Goal: Use online tool/utility: Use online tool/utility

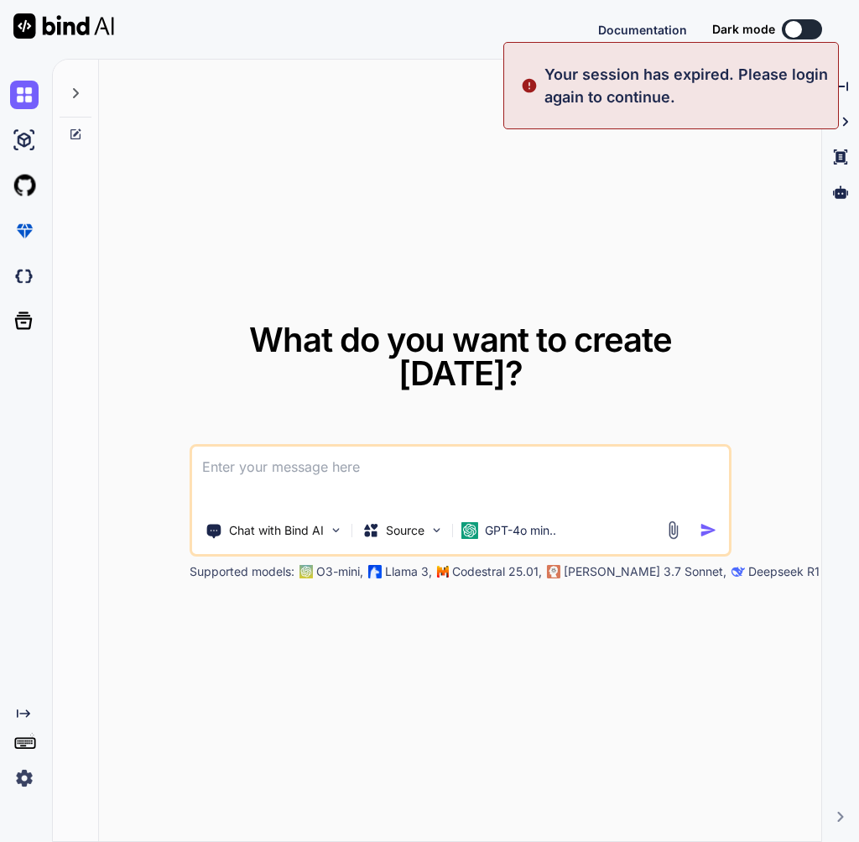
type textarea "x"
click at [800, 34] on button "Sign in" at bounding box center [787, 30] width 91 height 34
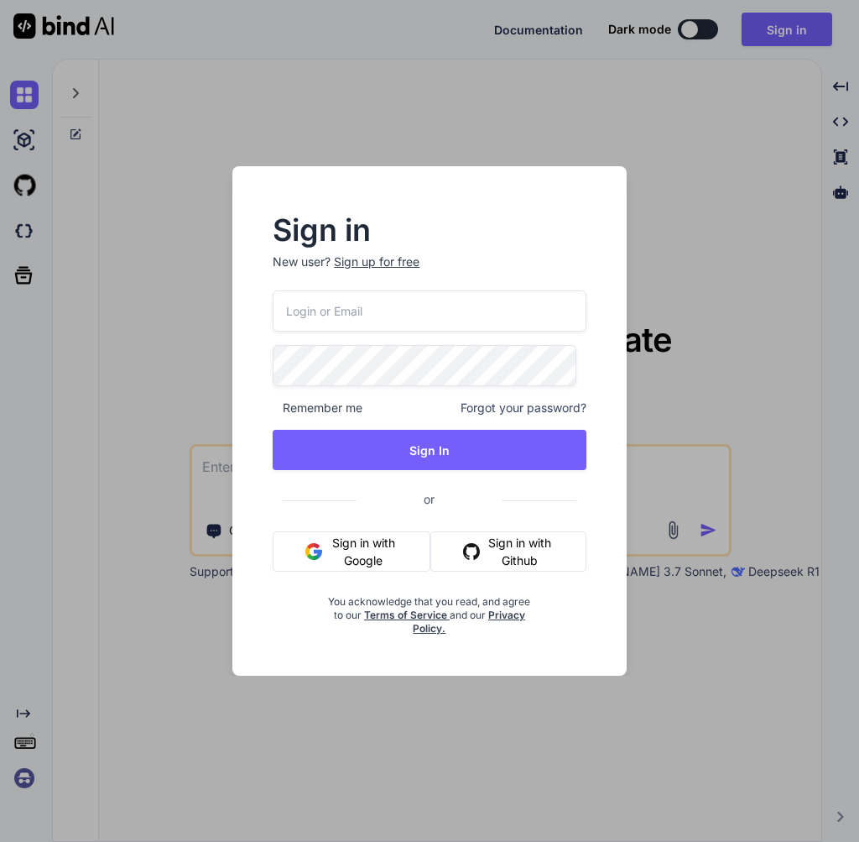
type input "[EMAIL_ADDRESS][DOMAIN_NAME]"
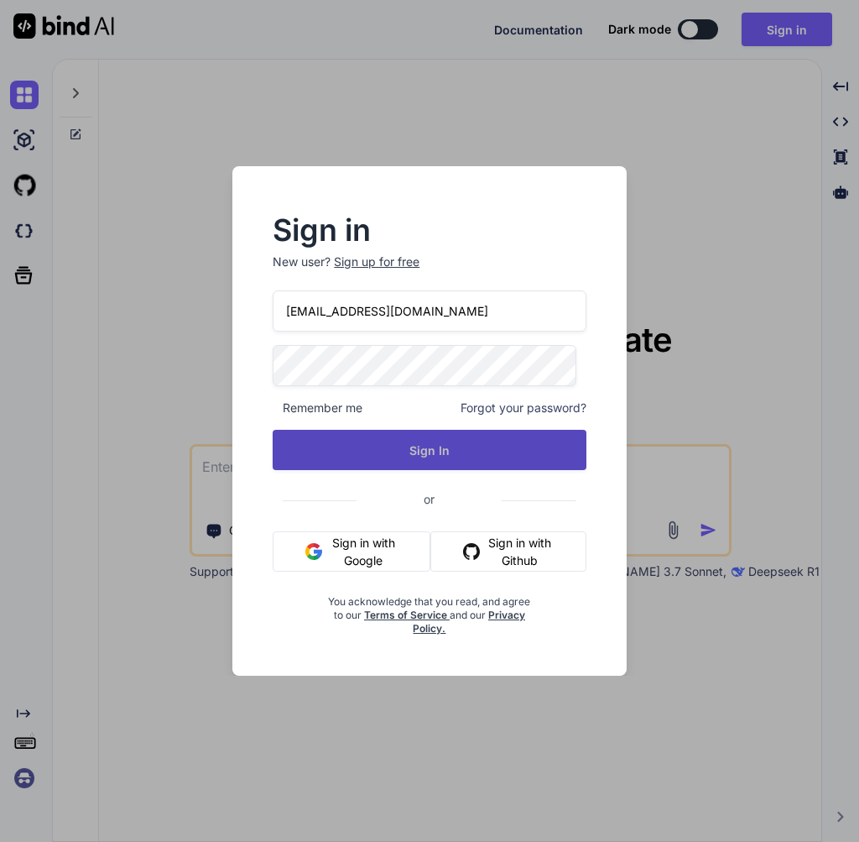
click at [436, 458] on button "Sign In" at bounding box center [429, 450] width 313 height 40
click at [352, 449] on button "Sign In" at bounding box center [429, 450] width 313 height 40
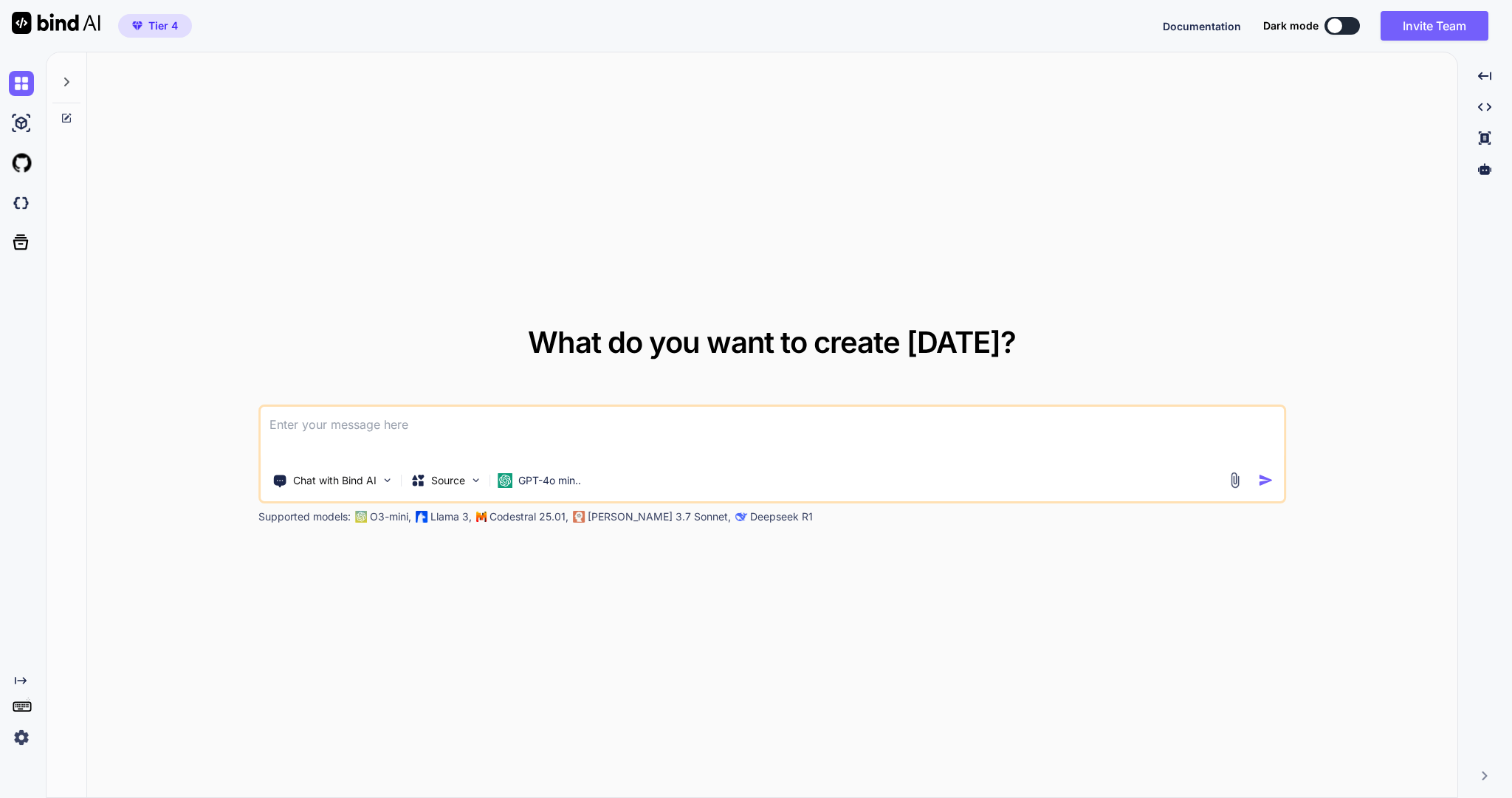
click at [24, 740] on img at bounding box center [21, 737] width 26 height 26
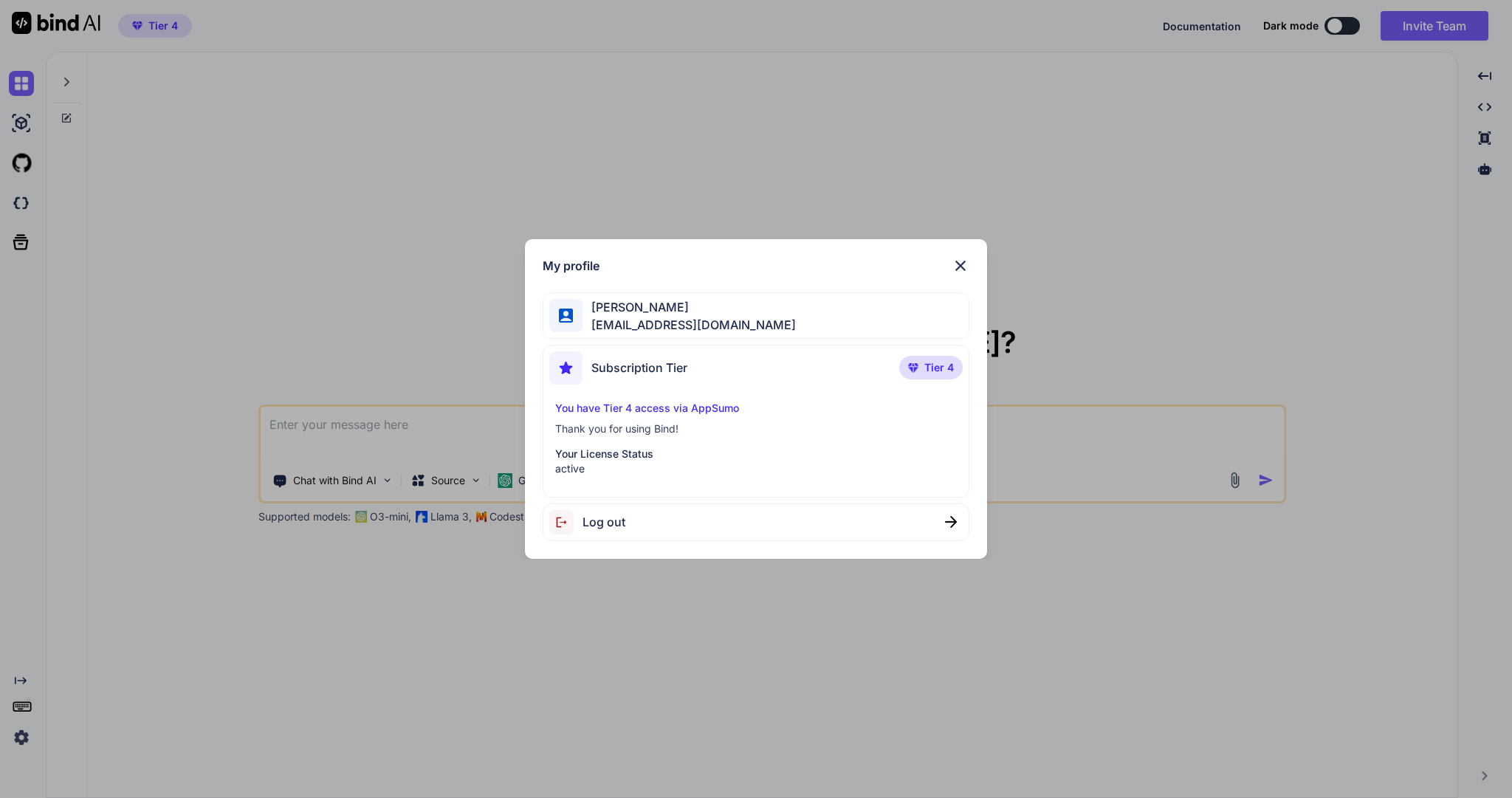
click at [613, 401] on p "You have Tier 4 access via AppSumo" at bounding box center [756, 408] width 401 height 15
click at [755, 257] on img at bounding box center [961, 266] width 18 height 18
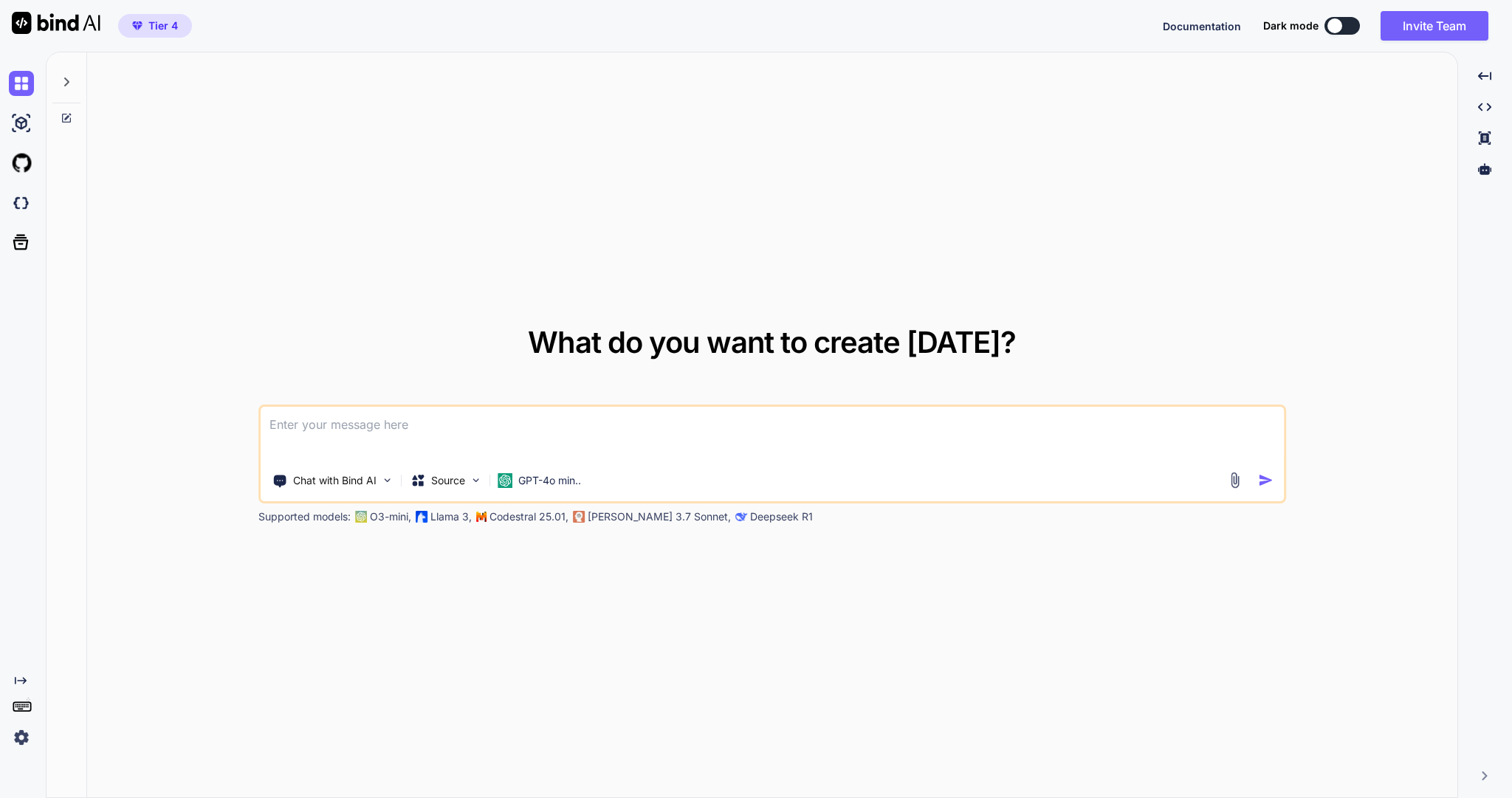
click at [77, 94] on div at bounding box center [67, 78] width 28 height 51
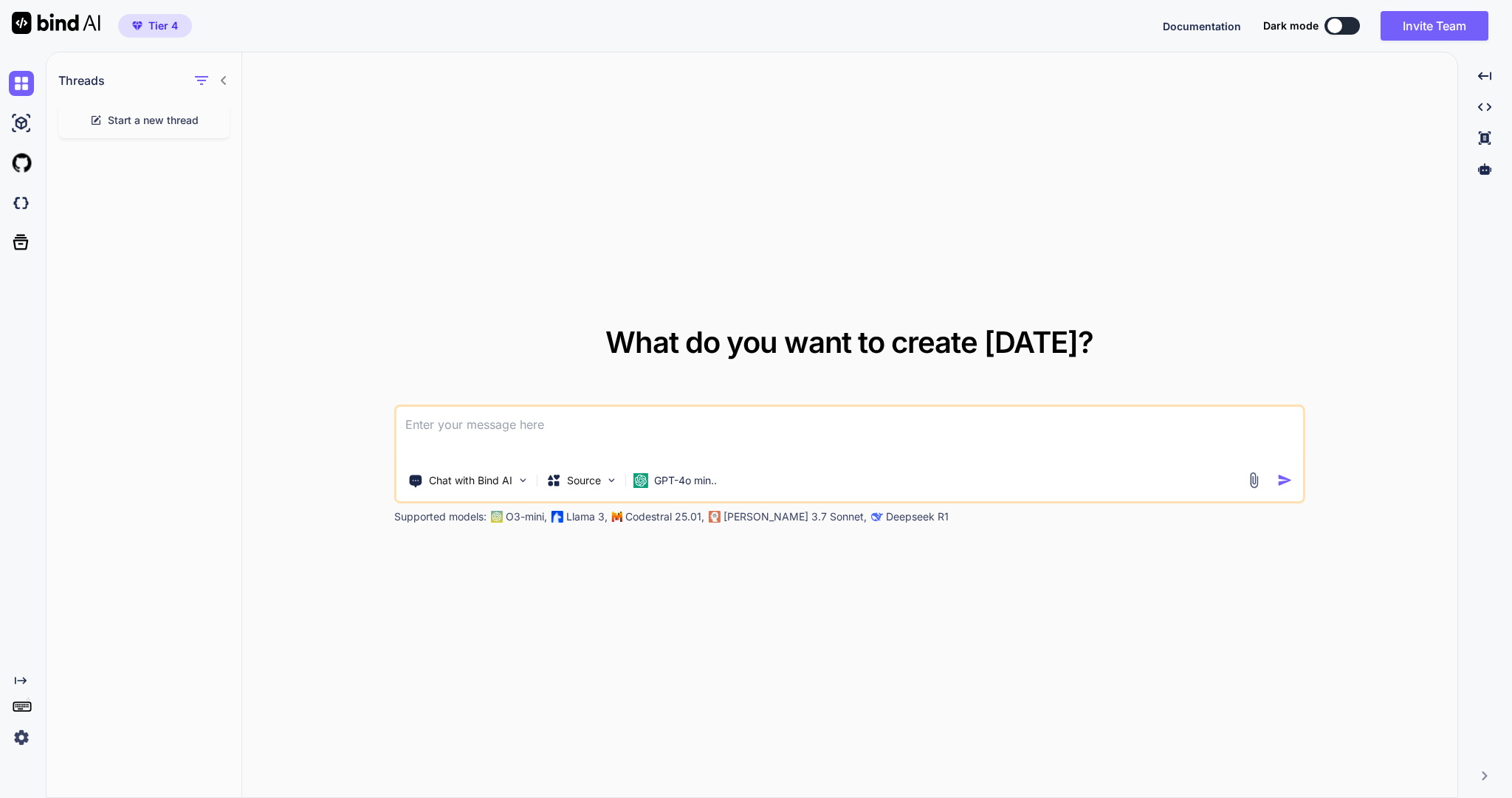
click at [197, 128] on span "Start a new thread" at bounding box center [153, 120] width 91 height 15
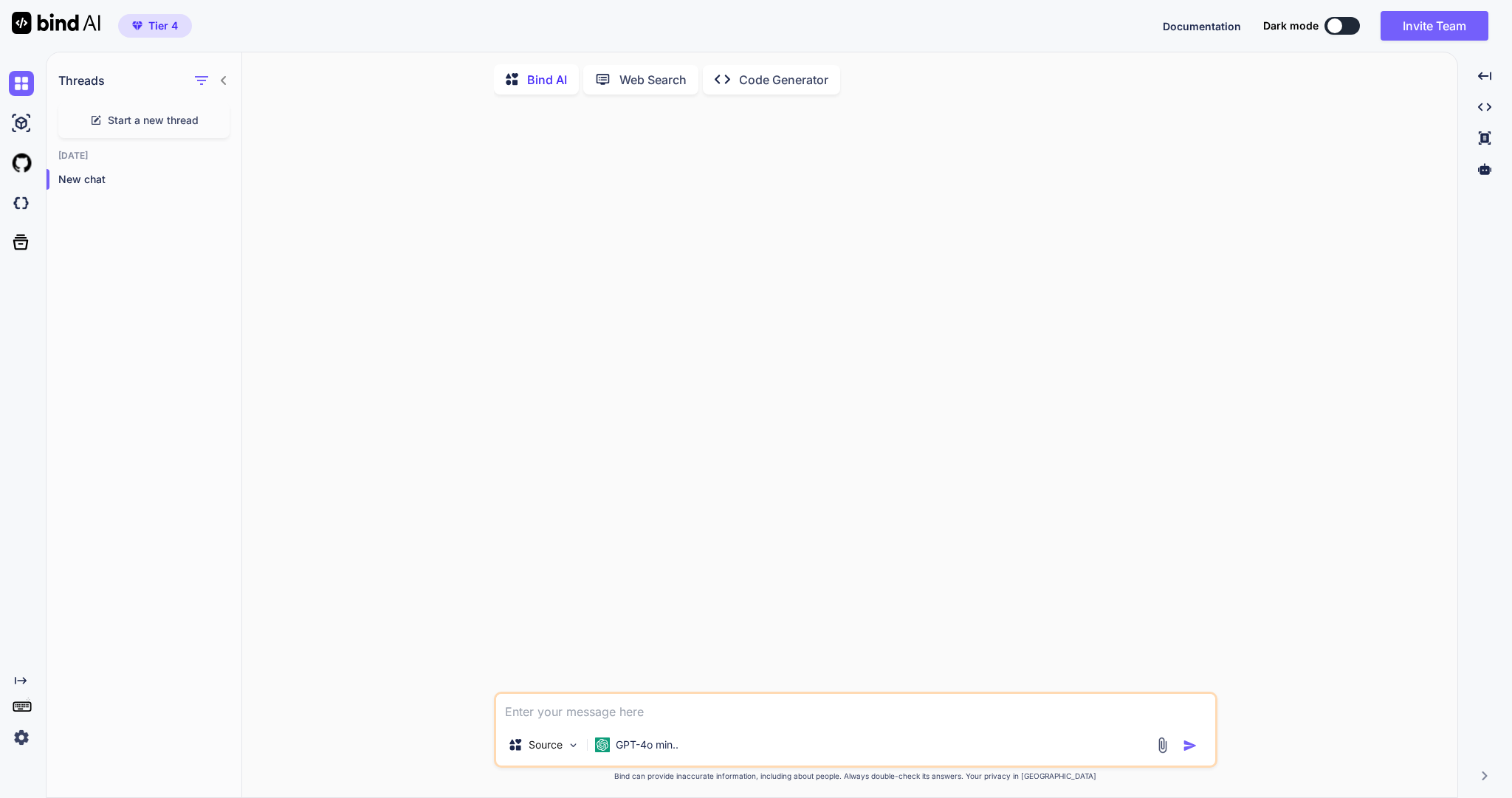
click at [755, 89] on p "Code Generator" at bounding box center [784, 80] width 90 height 18
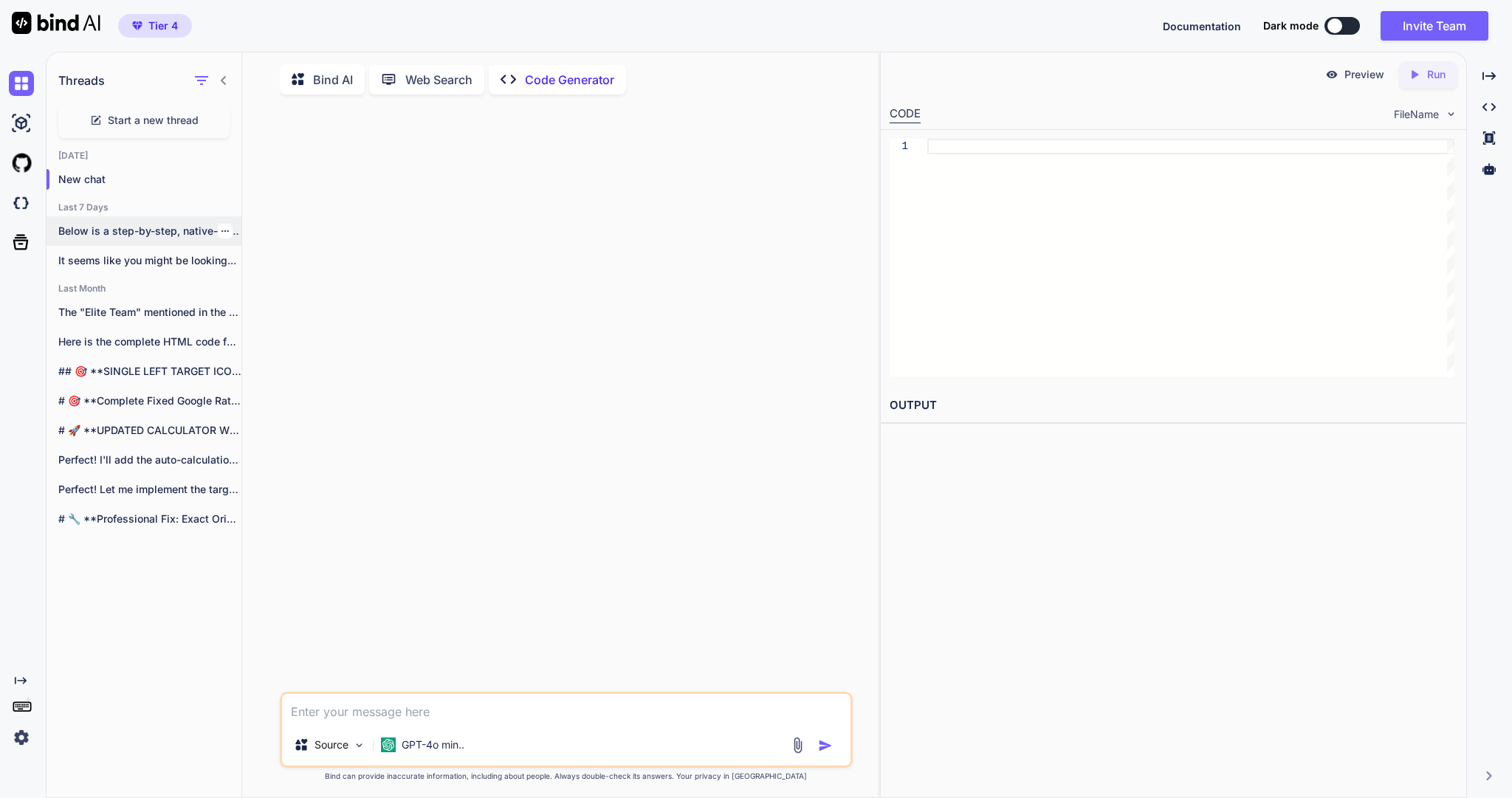
click at [116, 238] on p "Below is a step-by-step, native-only iOS Shortcut..." at bounding box center [150, 231] width 183 height 15
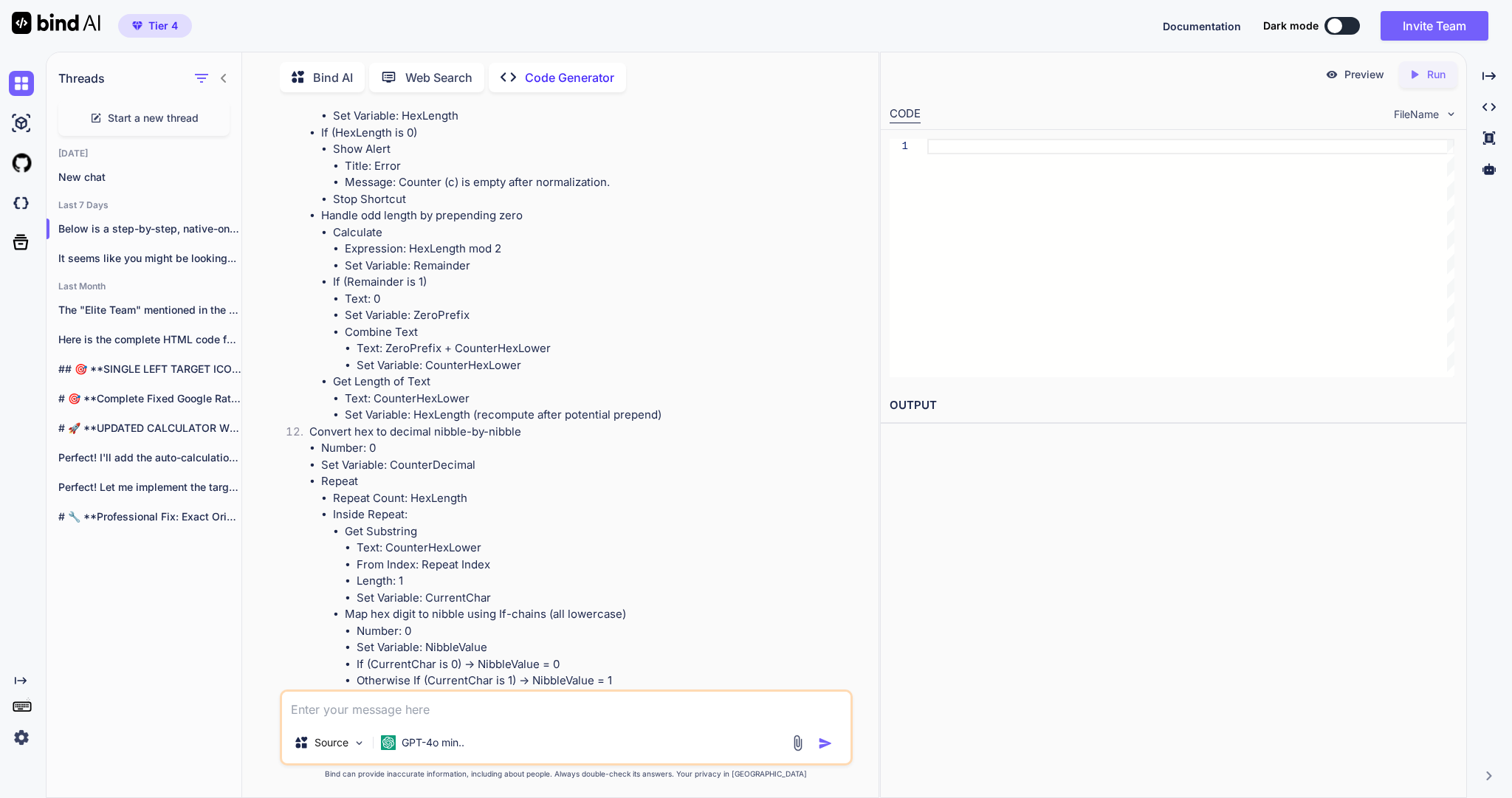
scroll to position [1817, 0]
